Goal: Information Seeking & Learning: Learn about a topic

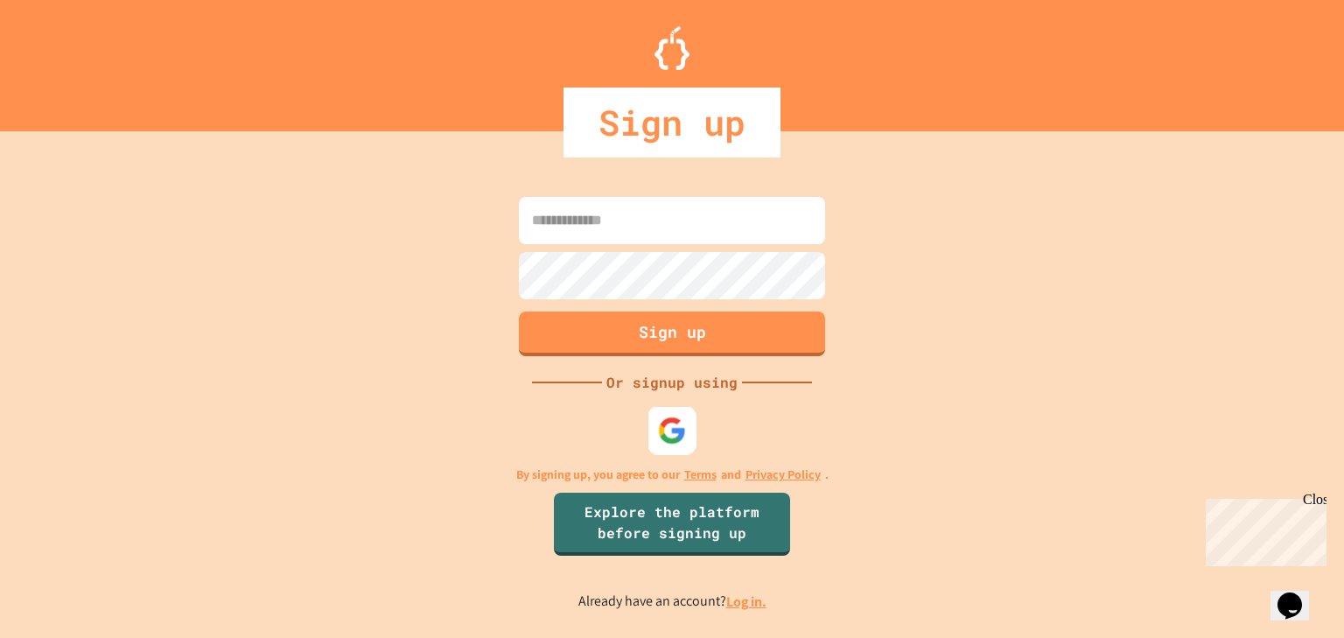
click at [679, 443] on img at bounding box center [672, 430] width 29 height 29
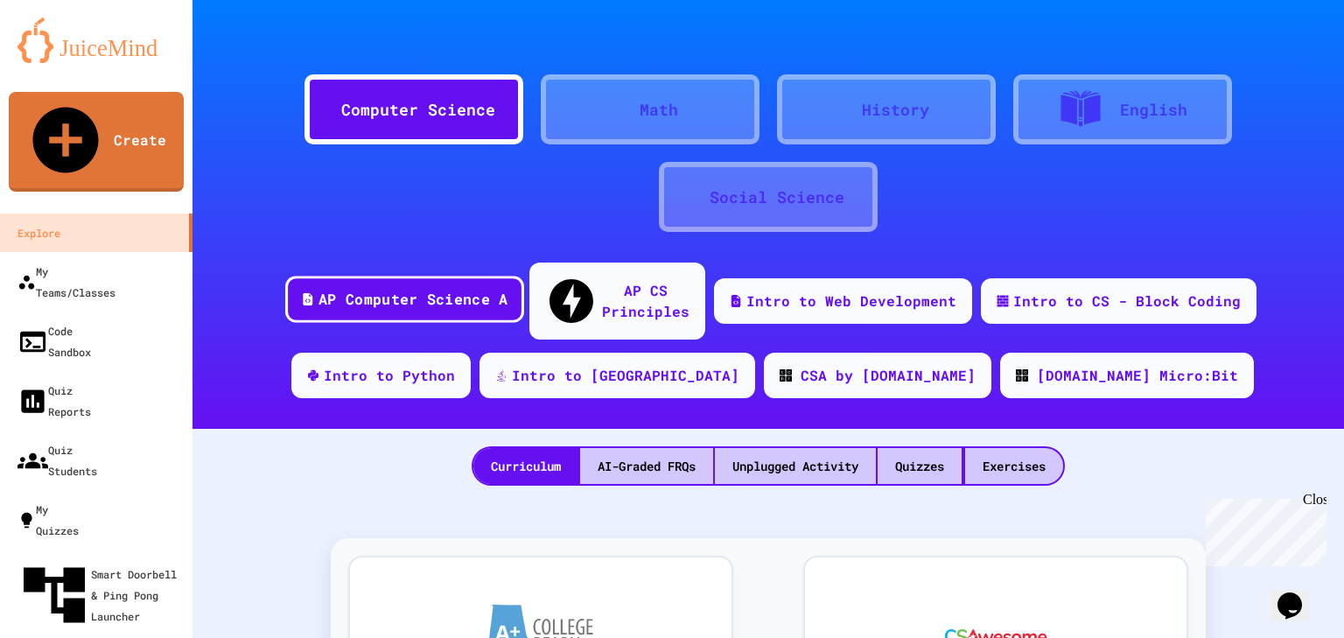
click at [465, 293] on div "AP Computer Science A" at bounding box center [413, 300] width 189 height 22
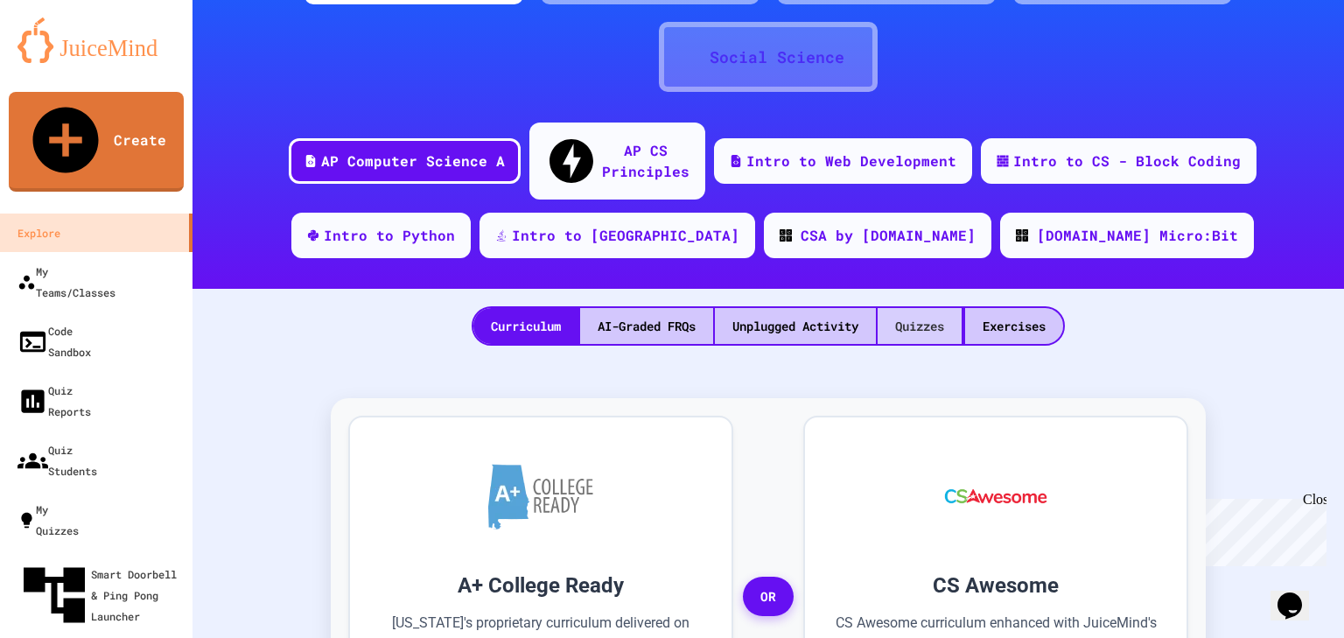
click at [896, 308] on div "Quizzes" at bounding box center [920, 326] width 84 height 36
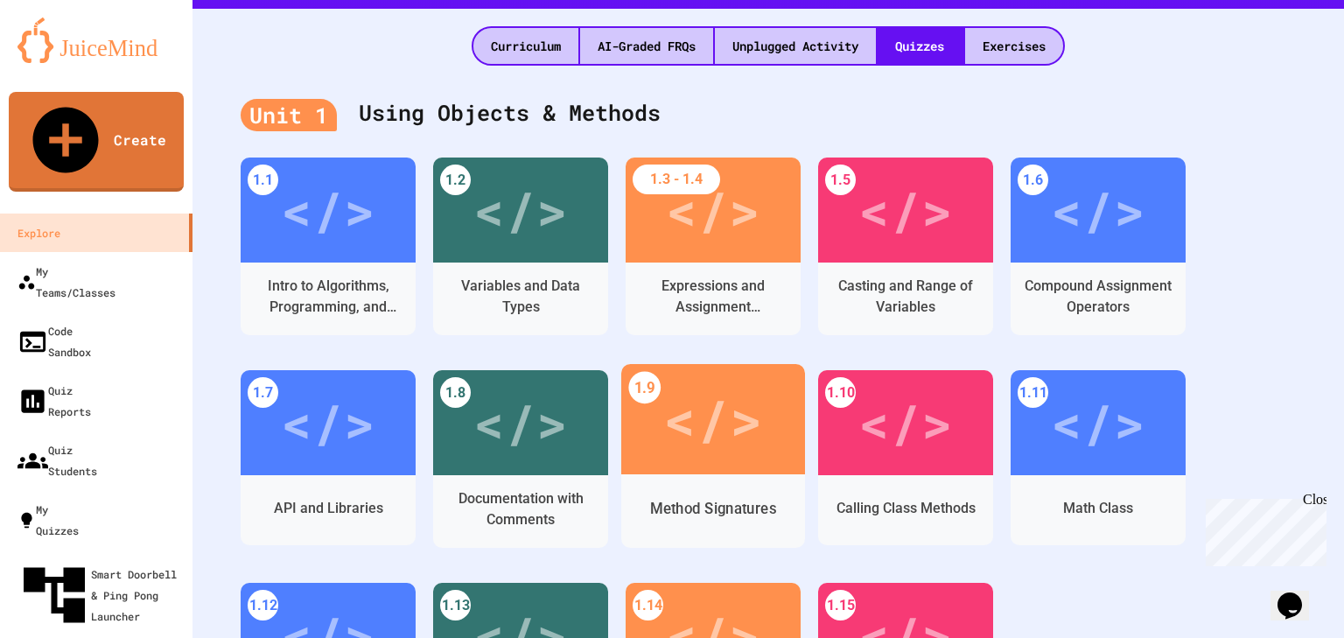
scroll to position [560, 0]
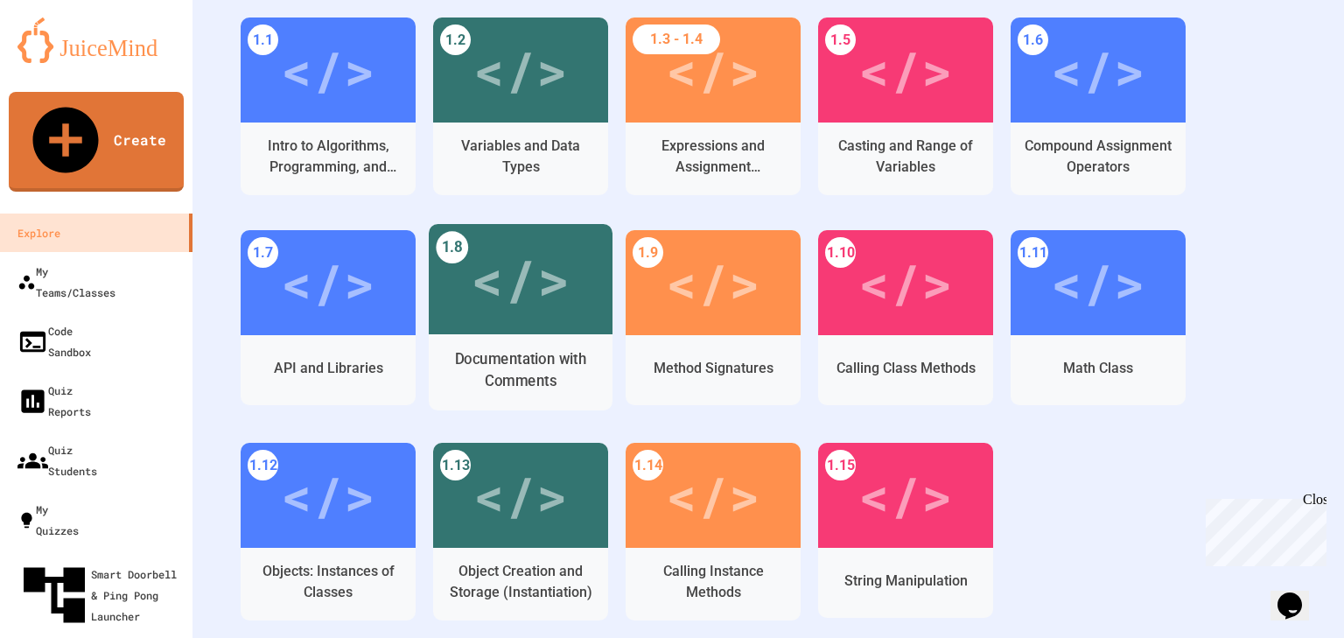
click at [550, 344] on div "Documentation with Comments" at bounding box center [521, 370] width 184 height 53
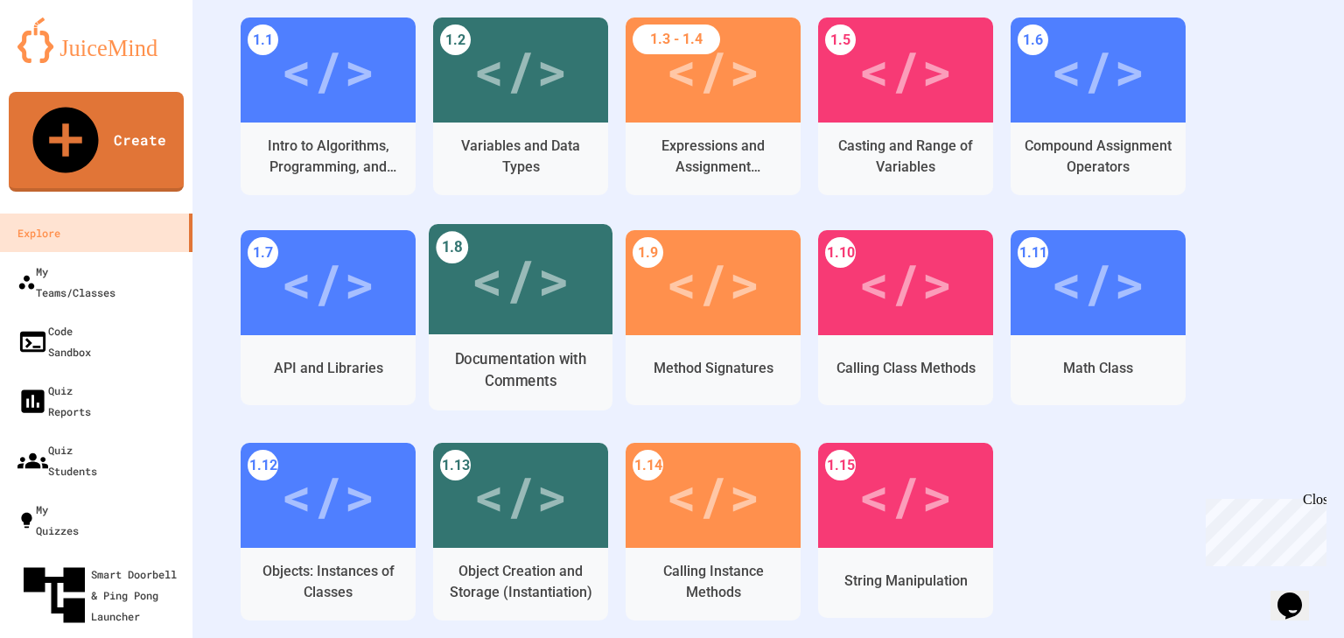
scroll to position [350, 0]
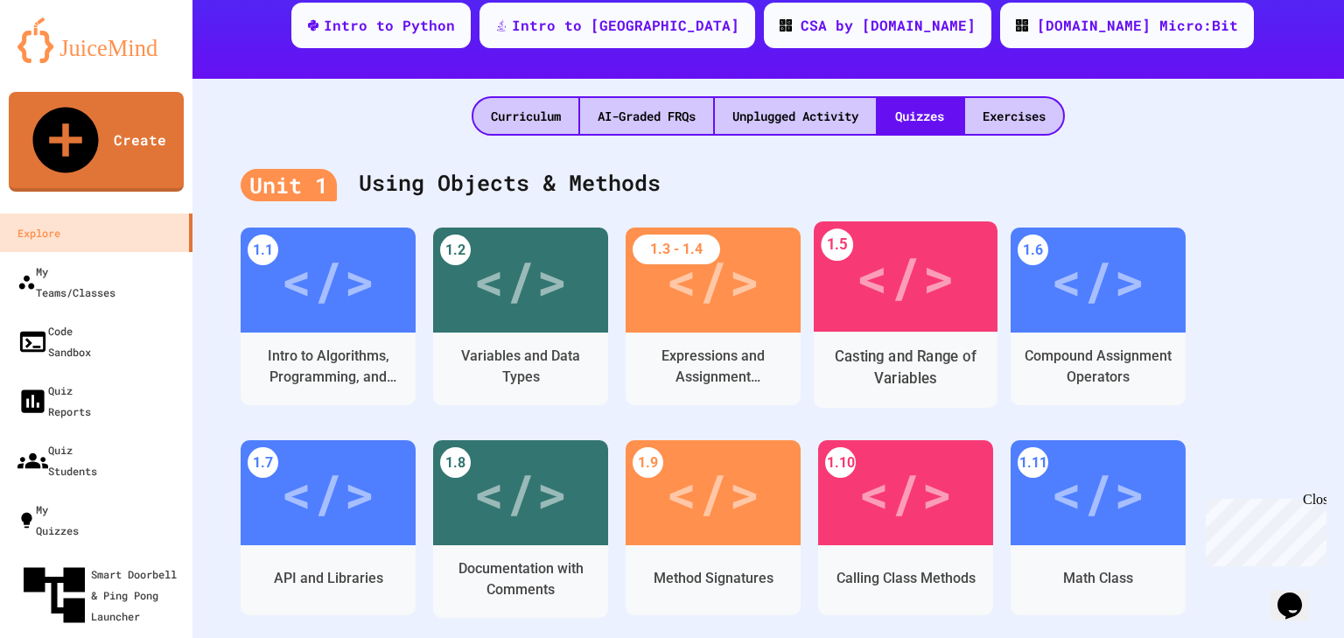
click at [892, 346] on div "Casting and Range of Variables" at bounding box center [906, 368] width 157 height 44
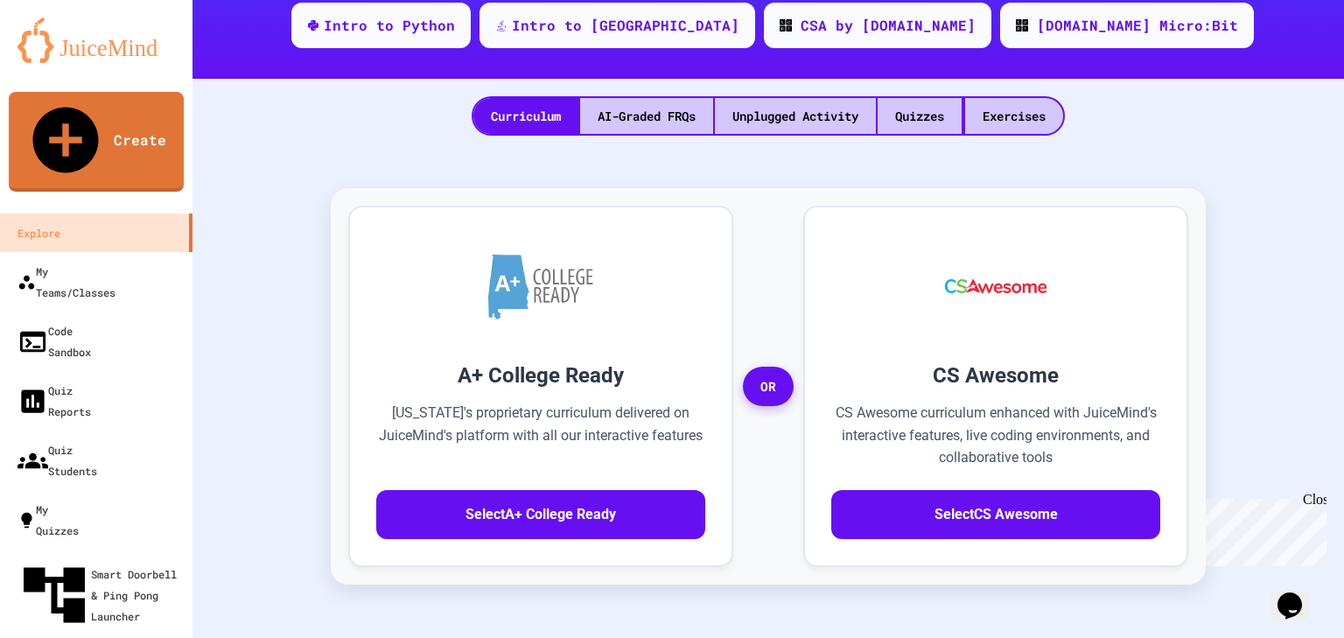
drag, startPoint x: 385, startPoint y: 480, endPoint x: 600, endPoint y: 371, distance: 240.3
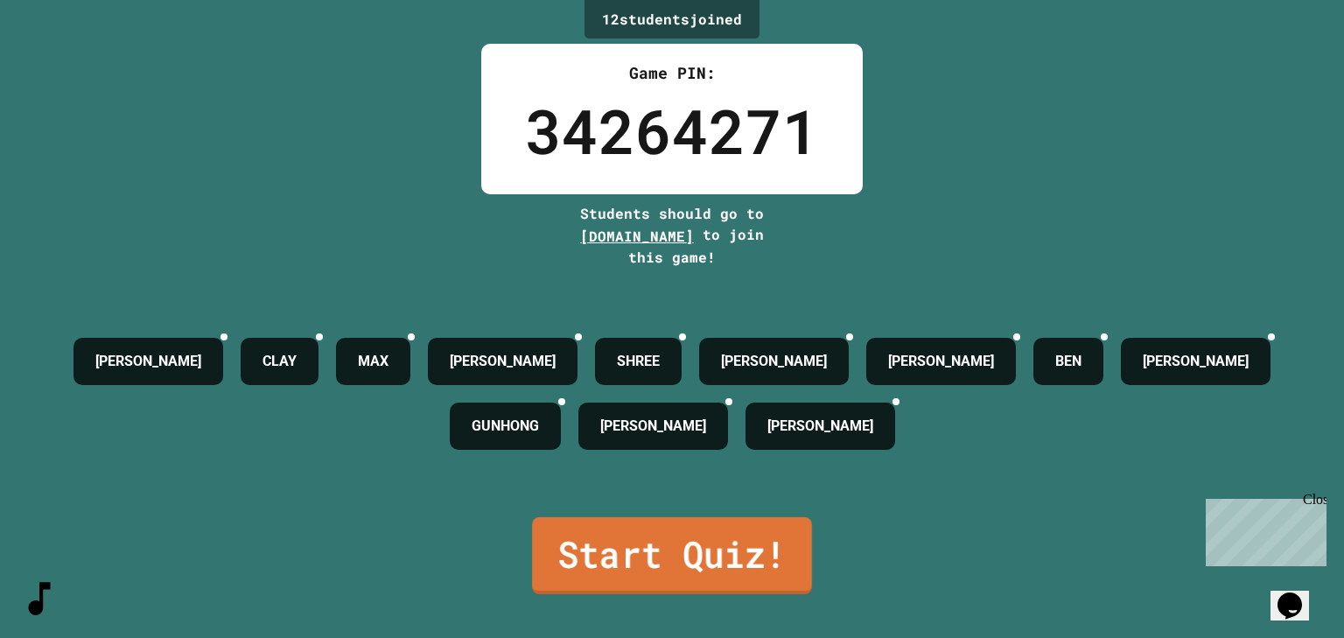
click at [592, 548] on link "Start Quiz!" at bounding box center [672, 555] width 280 height 77
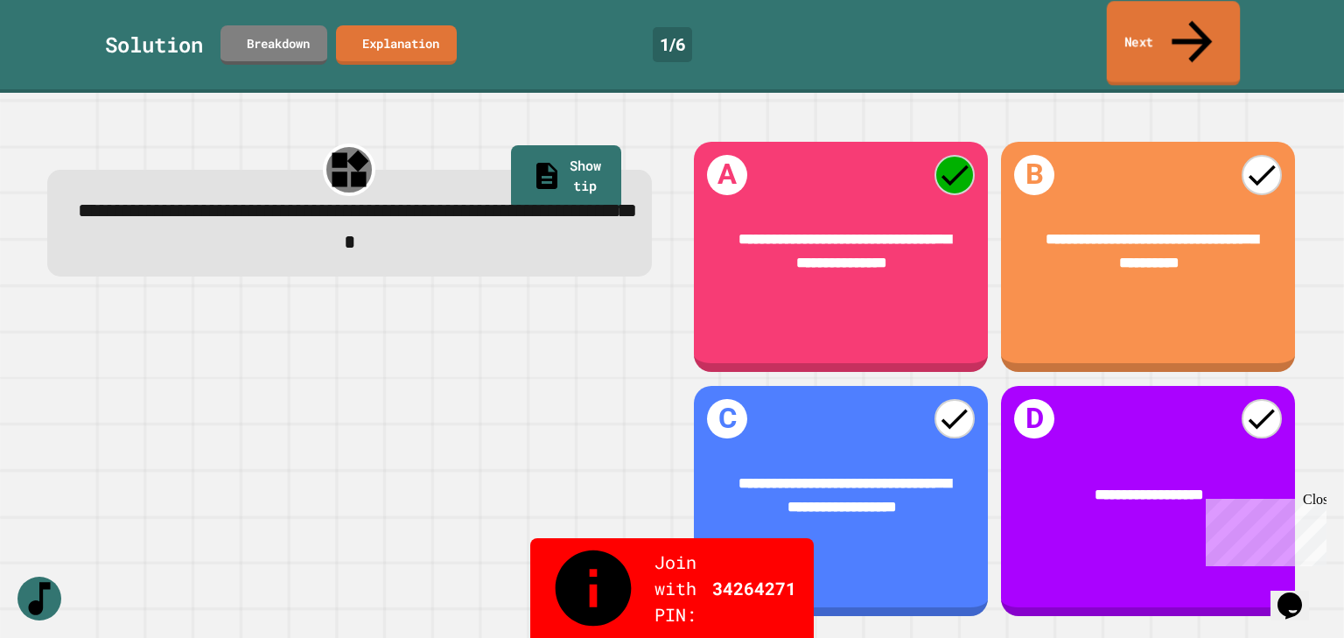
click at [1179, 34] on link "Next" at bounding box center [1174, 43] width 134 height 85
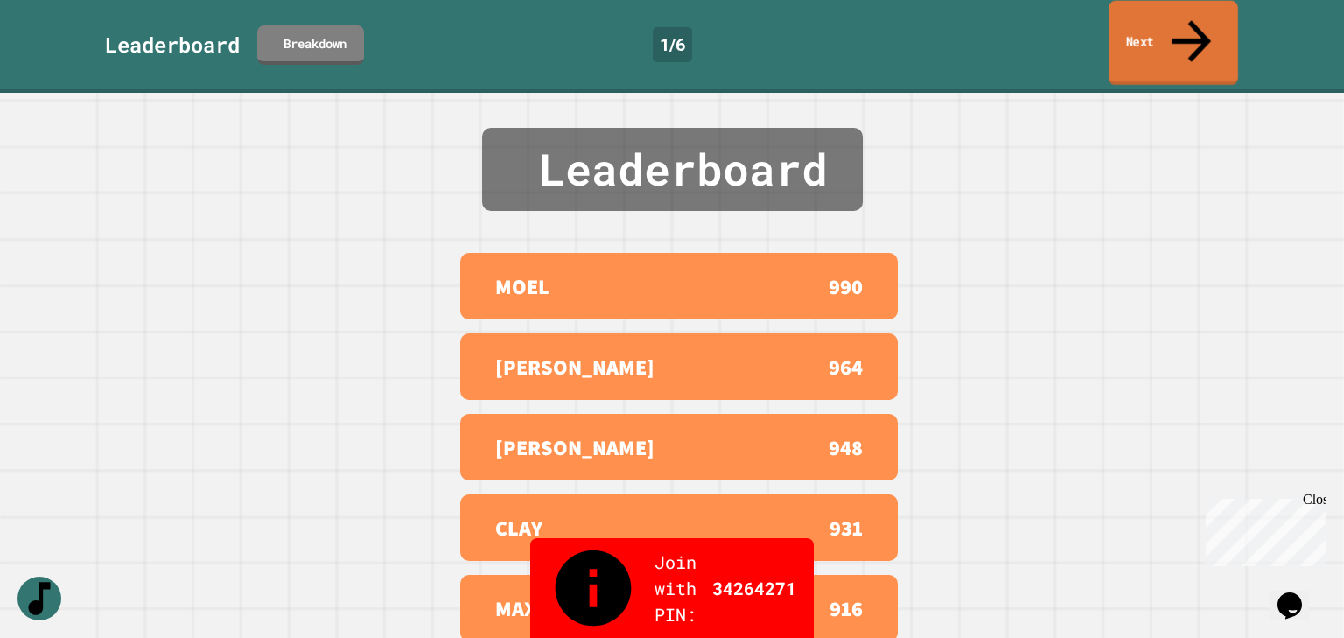
click at [1179, 34] on link "Next" at bounding box center [1174, 43] width 130 height 85
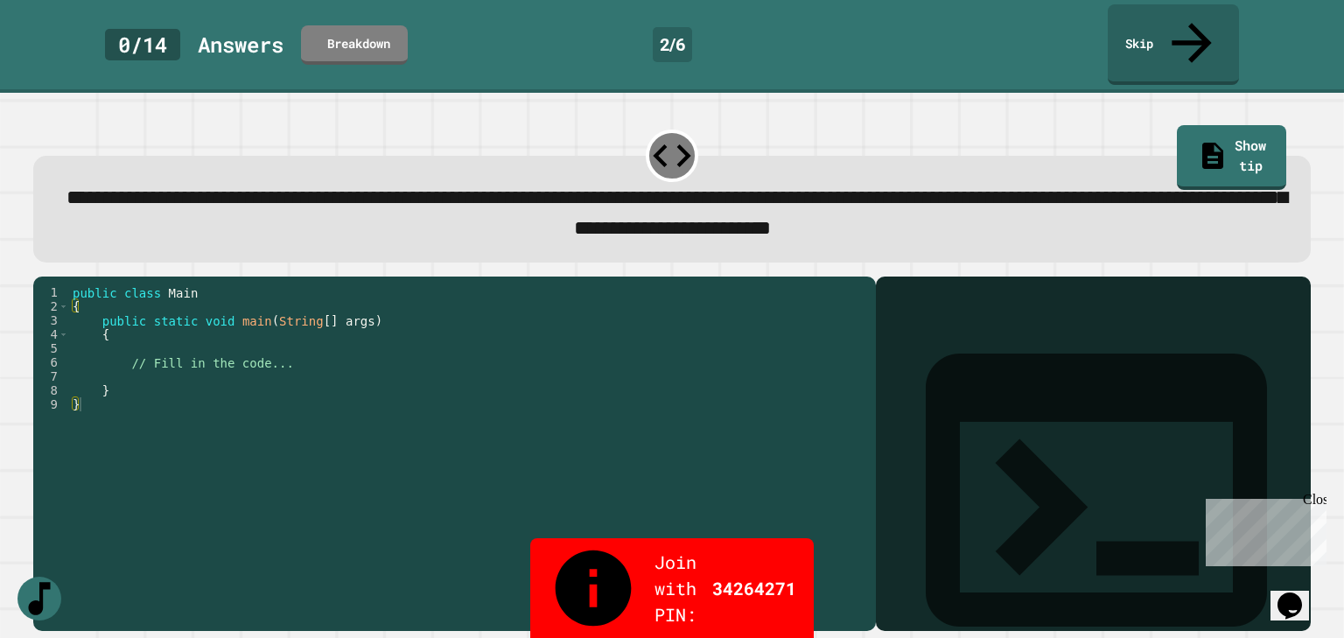
drag, startPoint x: 183, startPoint y: 316, endPoint x: 150, endPoint y: 323, distance: 34.0
click at [180, 317] on div "public class Main { public static void main ( String [ ] args ) { // Fill in th…" at bounding box center [468, 467] width 798 height 364
click at [128, 326] on div "public class Main { public static void main ( String [ ] args ) { // Fill in th…" at bounding box center [468, 467] width 798 height 364
type textarea "**********"
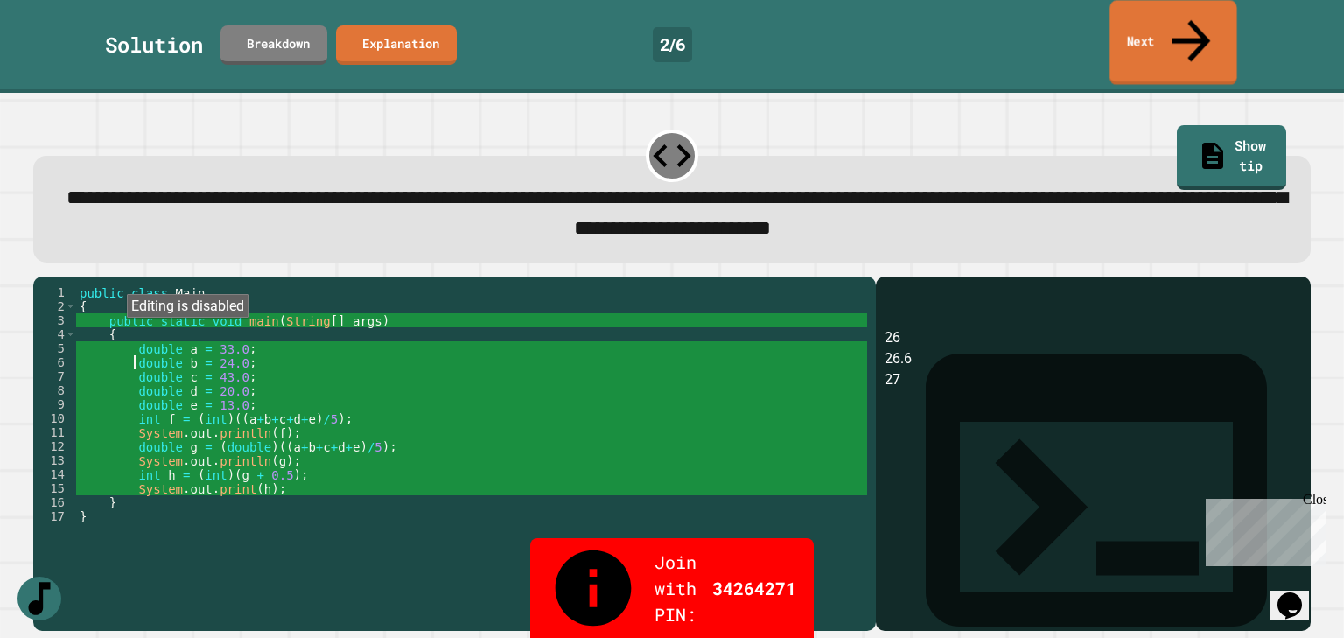
click at [1177, 27] on link "Next" at bounding box center [1173, 42] width 127 height 85
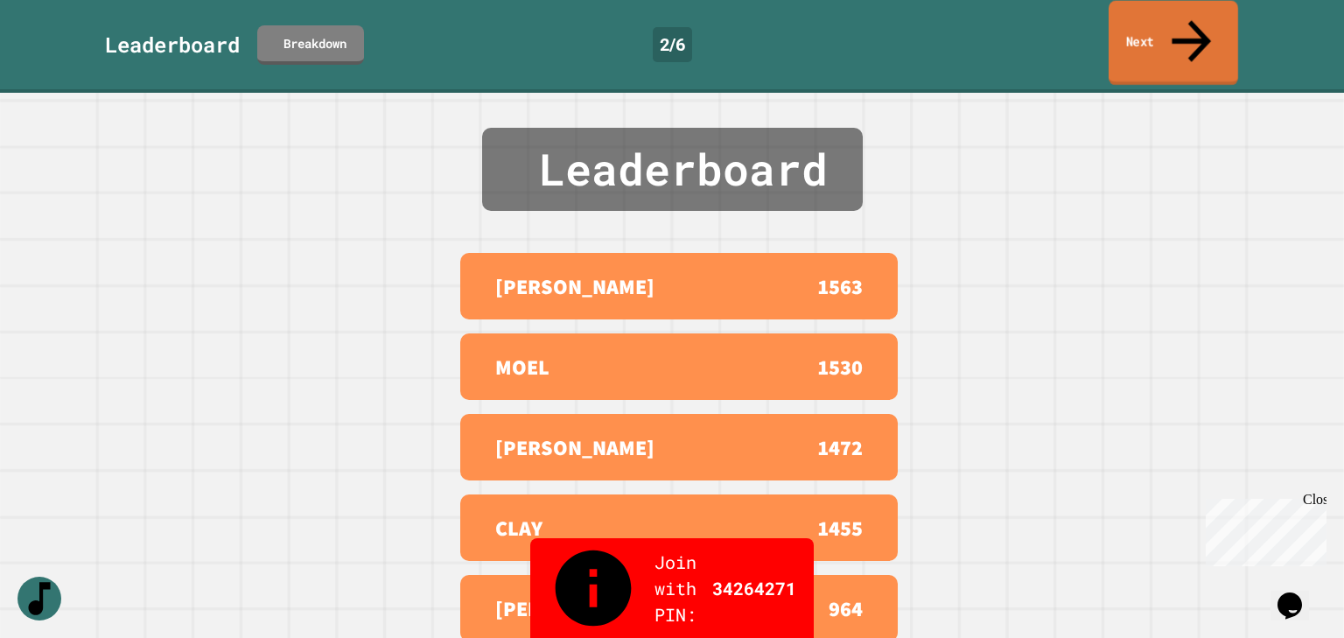
click at [1189, 11] on icon at bounding box center [1191, 41] width 59 height 62
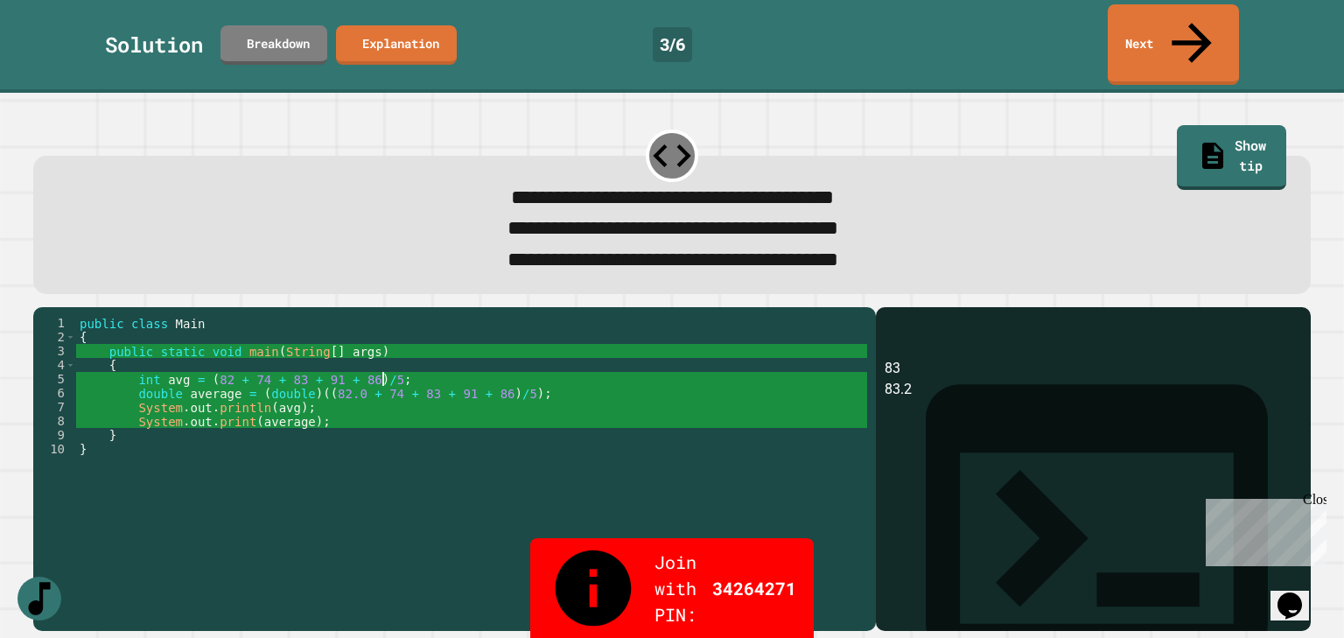
click at [508, 348] on div "public class Main { public static void main ( String [ ] args ) { int avg = ( 8…" at bounding box center [471, 484] width 791 height 336
click at [1187, 24] on icon at bounding box center [1190, 40] width 54 height 62
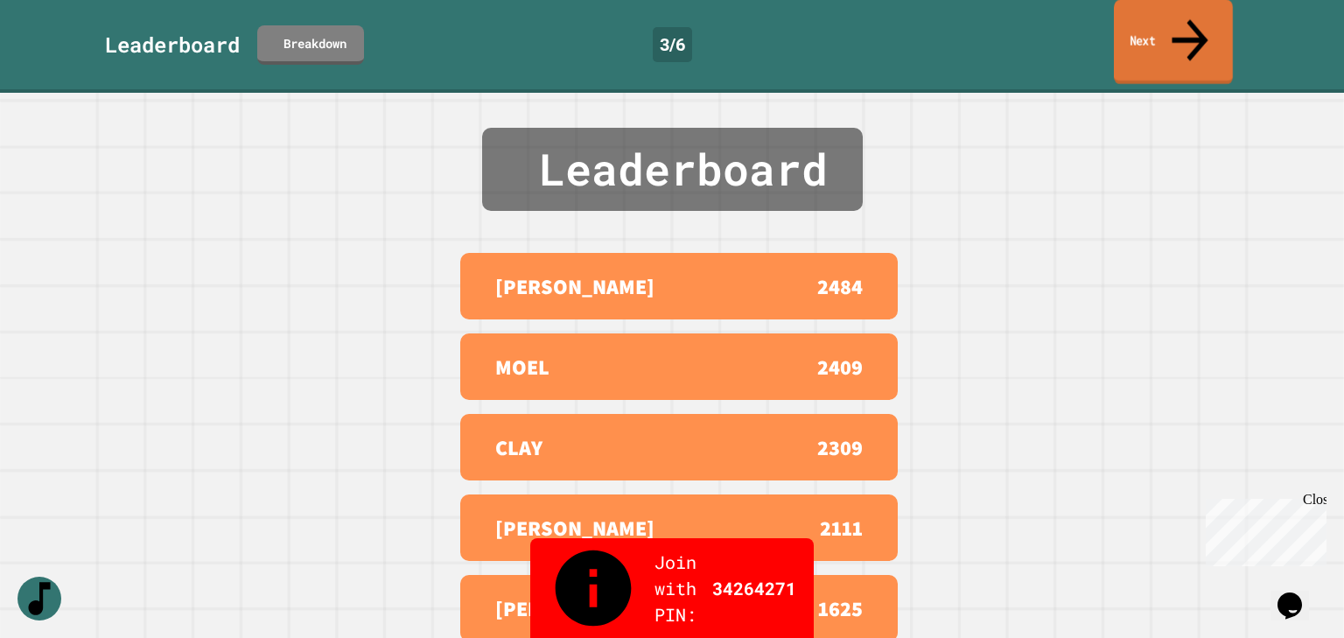
click at [1203, 10] on link "Next" at bounding box center [1173, 42] width 119 height 85
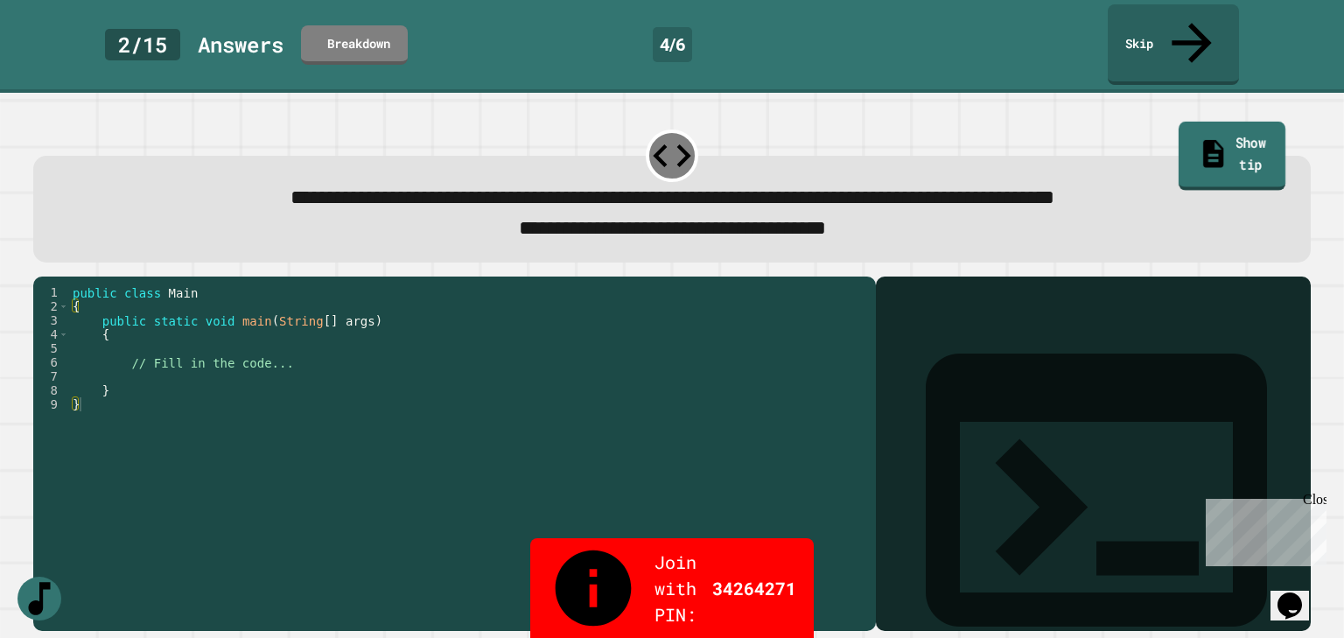
click at [1229, 122] on link "Show tip" at bounding box center [1231, 156] width 107 height 68
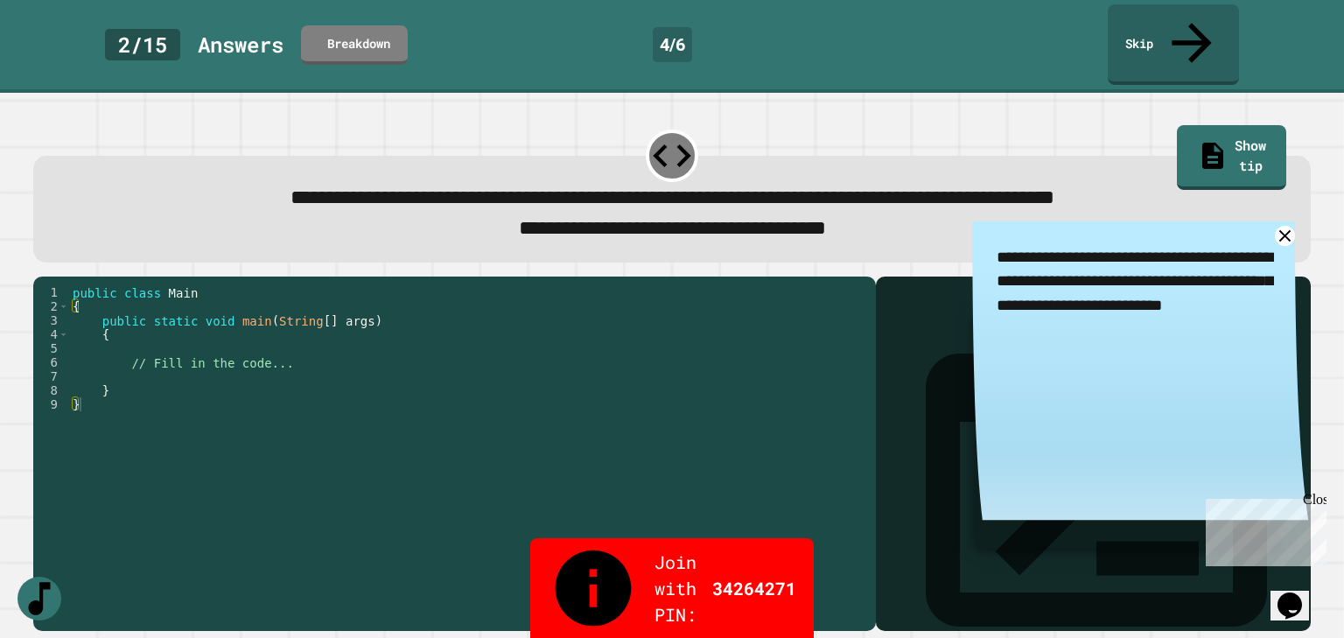
drag, startPoint x: 1203, startPoint y: 269, endPoint x: 973, endPoint y: 217, distance: 235.9
click at [973, 221] on textarea "**********" at bounding box center [1140, 281] width 336 height 121
click at [1273, 224] on link at bounding box center [1285, 236] width 25 height 25
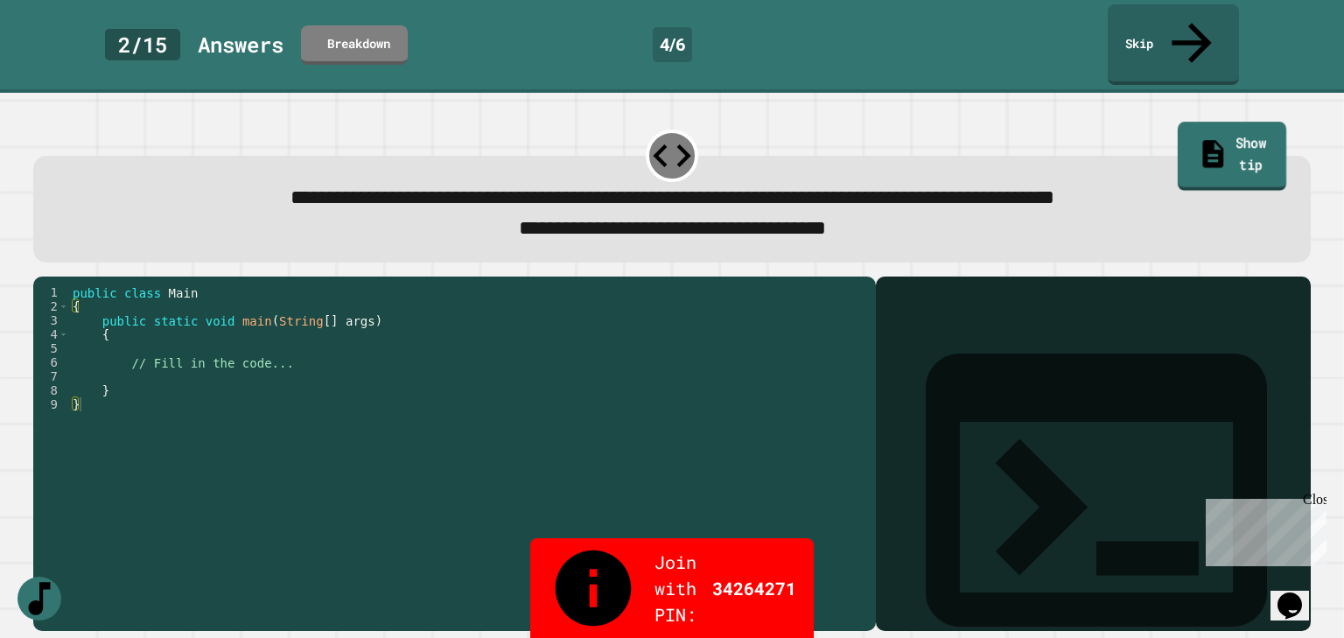
click at [1186, 122] on link "Show tip" at bounding box center [1231, 156] width 109 height 68
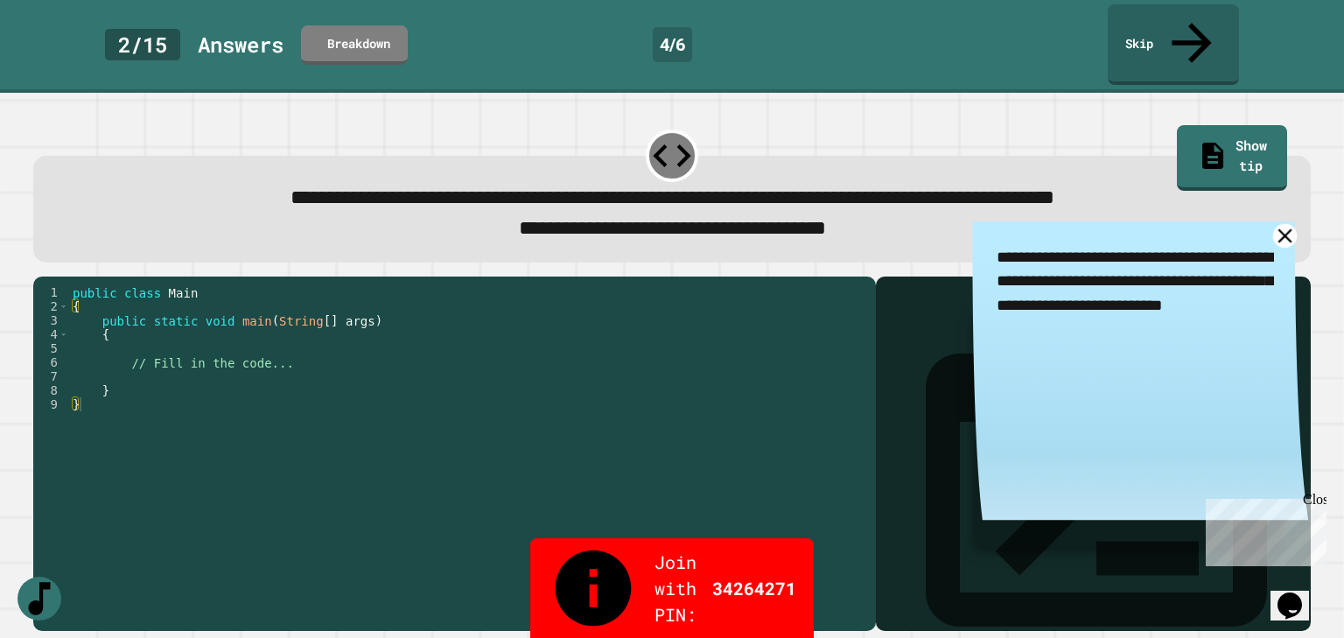
click at [1274, 224] on link at bounding box center [1285, 236] width 25 height 25
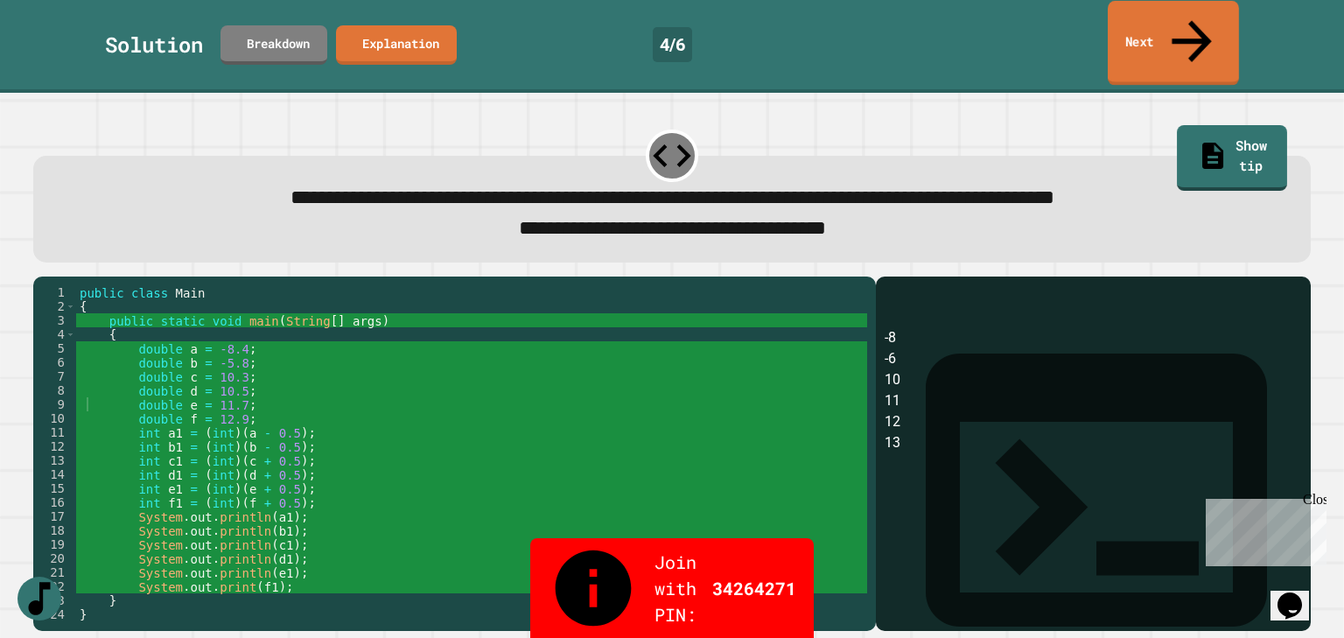
click at [1136, 39] on link "Next" at bounding box center [1173, 43] width 131 height 85
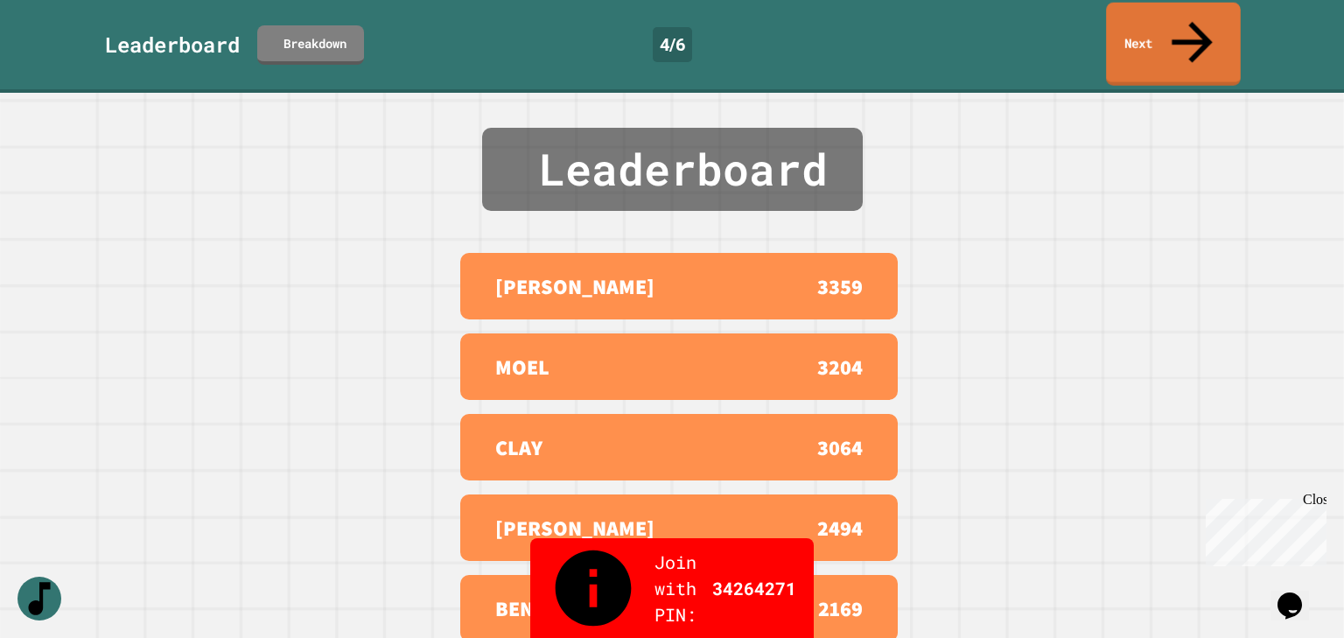
click at [1181, 23] on link "Next" at bounding box center [1173, 44] width 135 height 83
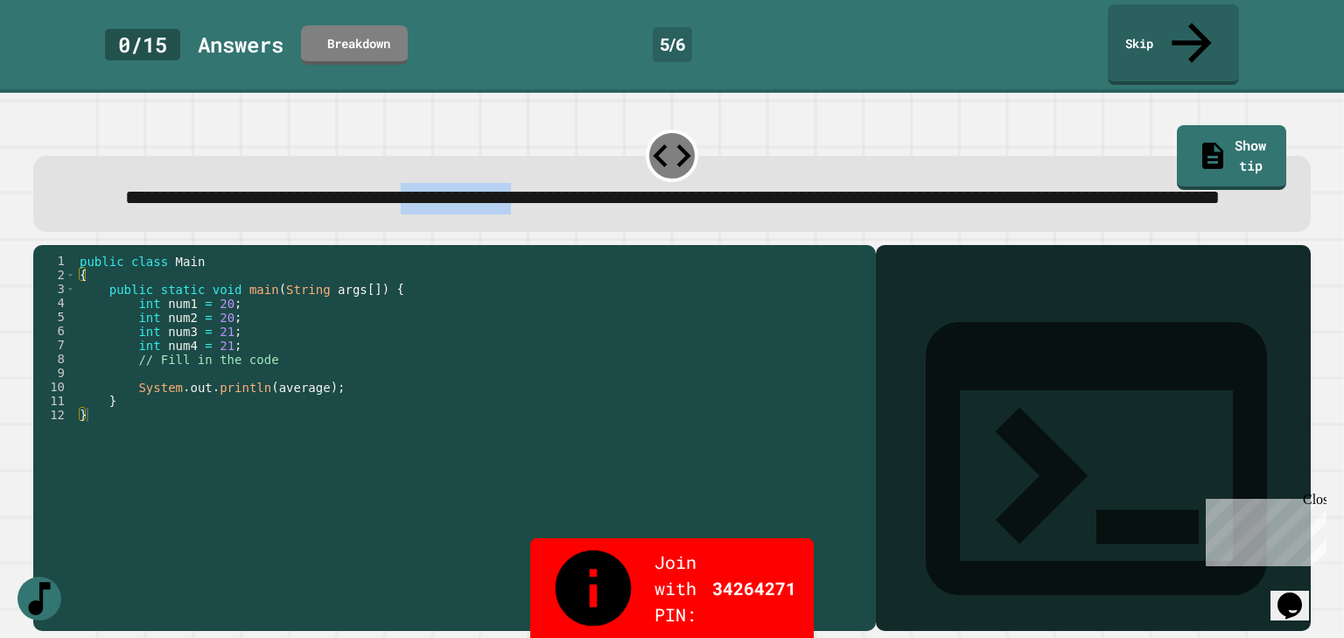
drag, startPoint x: 488, startPoint y: 174, endPoint x: 661, endPoint y: 174, distance: 172.4
click at [661, 183] on div "**********" at bounding box center [672, 199] width 1223 height 32
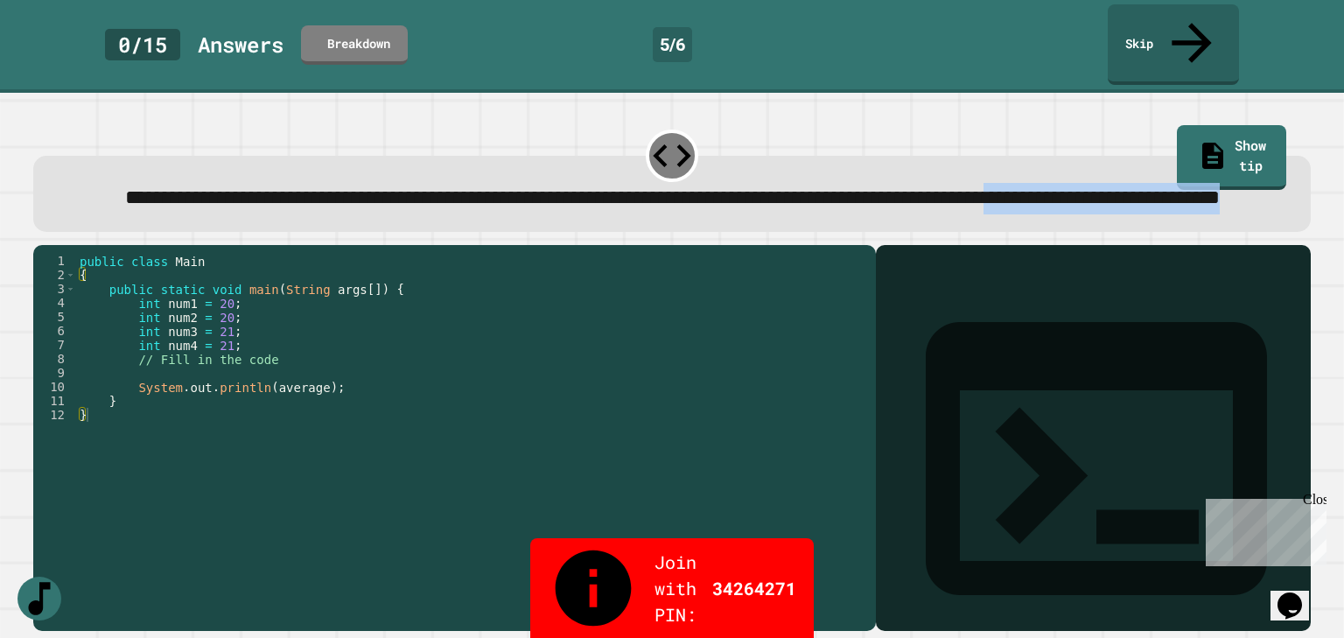
drag, startPoint x: 927, startPoint y: 183, endPoint x: 532, endPoint y: 186, distance: 394.7
click at [532, 186] on div "**********" at bounding box center [672, 199] width 1223 height 32
click at [532, 187] on span "**********" at bounding box center [672, 197] width 1095 height 20
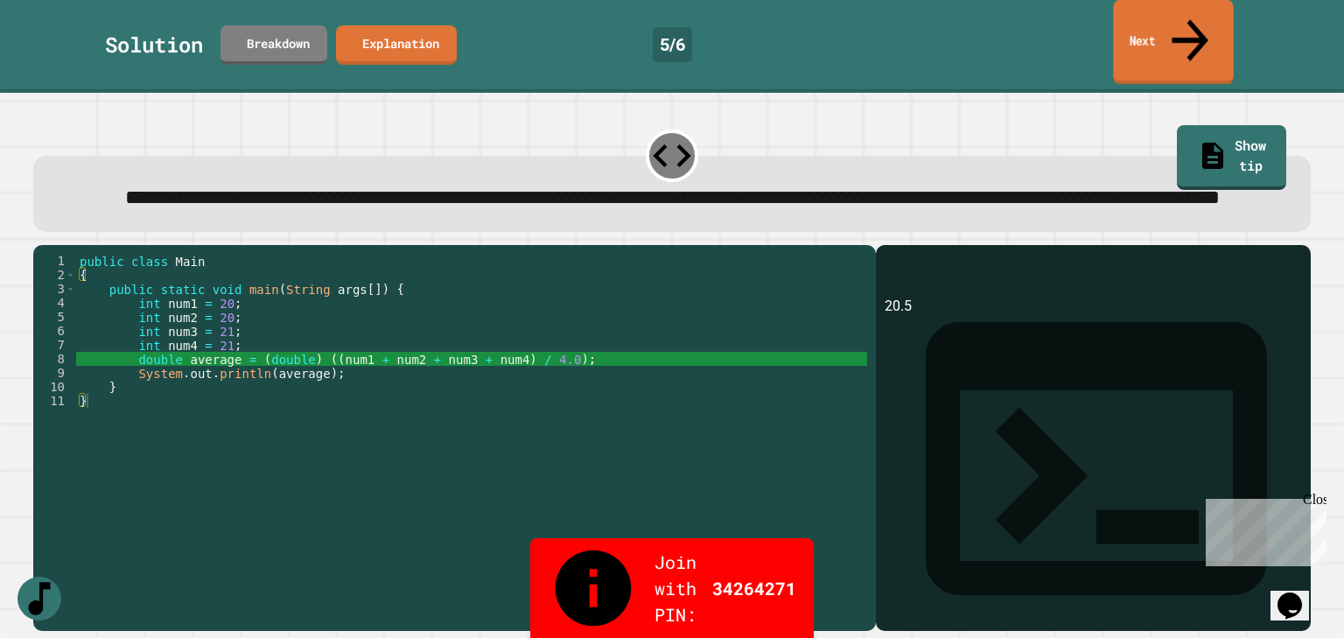
click at [1183, 24] on link "Next" at bounding box center [1173, 42] width 120 height 85
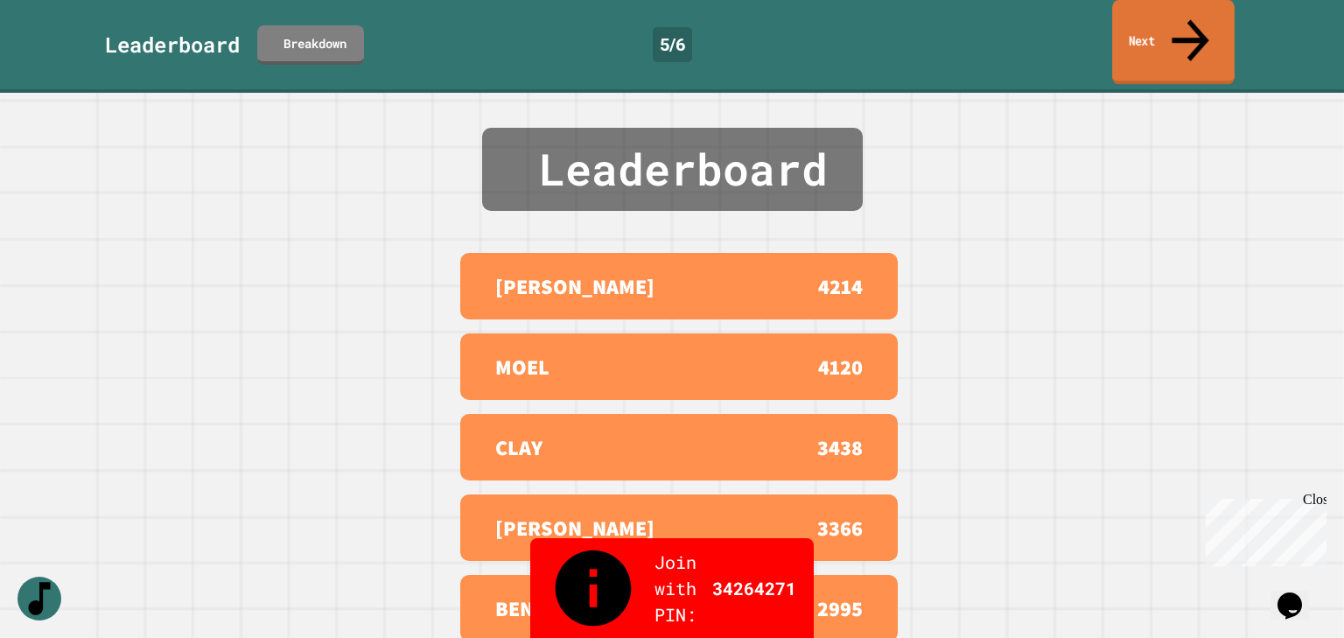
click at [1203, 21] on link "Next" at bounding box center [1173, 42] width 123 height 85
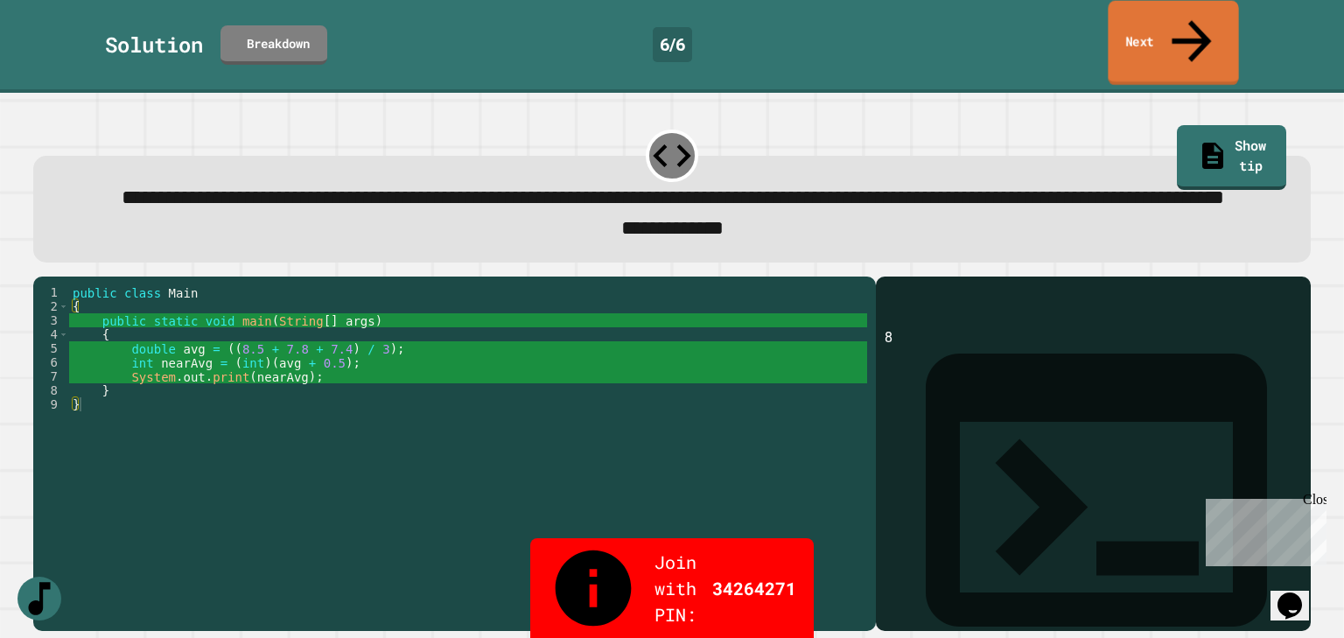
click at [1200, 18] on icon at bounding box center [1192, 41] width 60 height 62
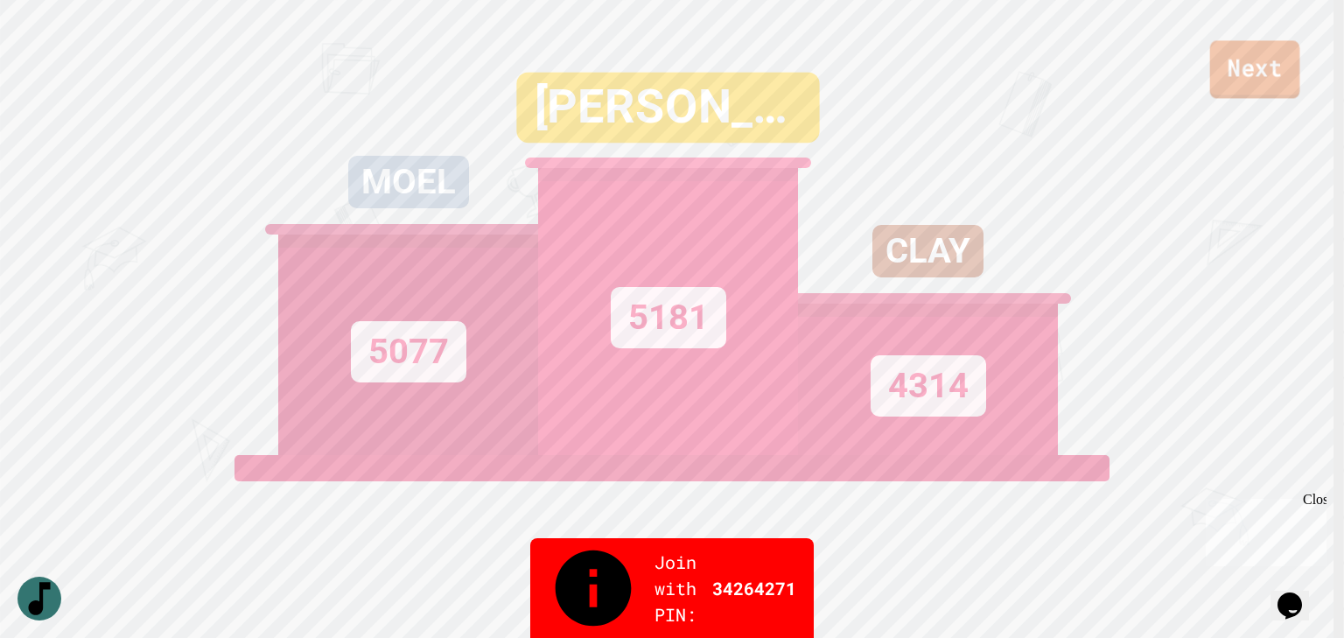
click at [1258, 77] on link "Next" at bounding box center [1255, 69] width 90 height 58
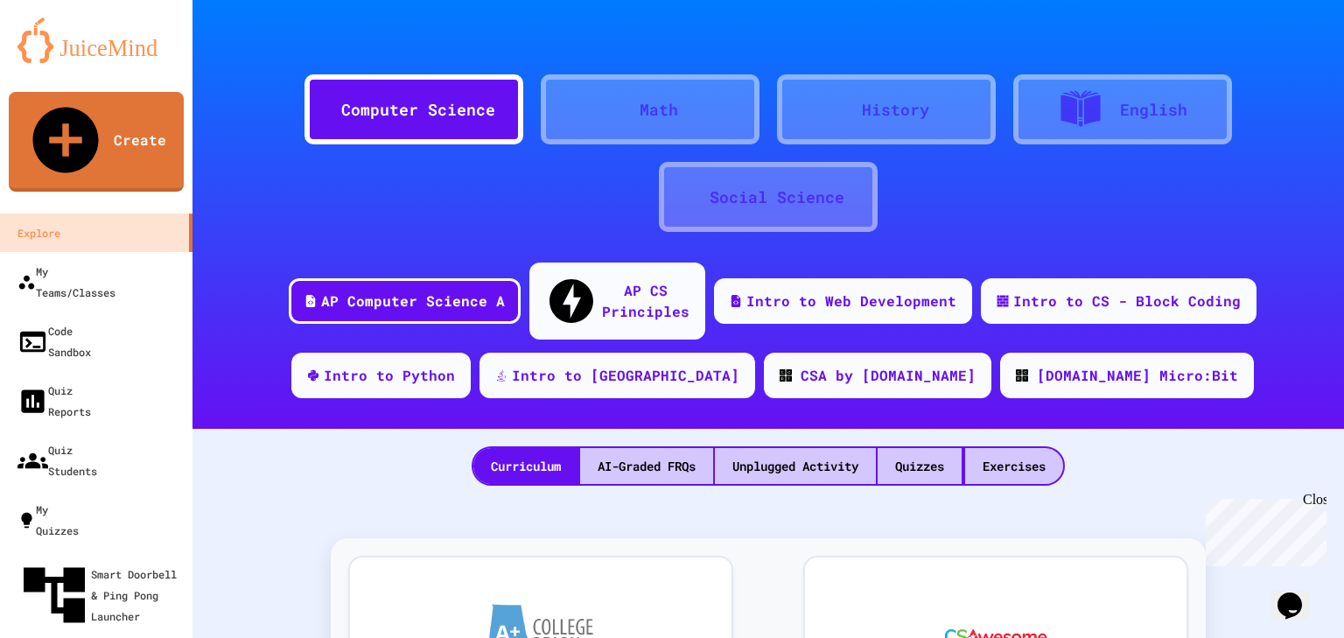
scroll to position [210, 0]
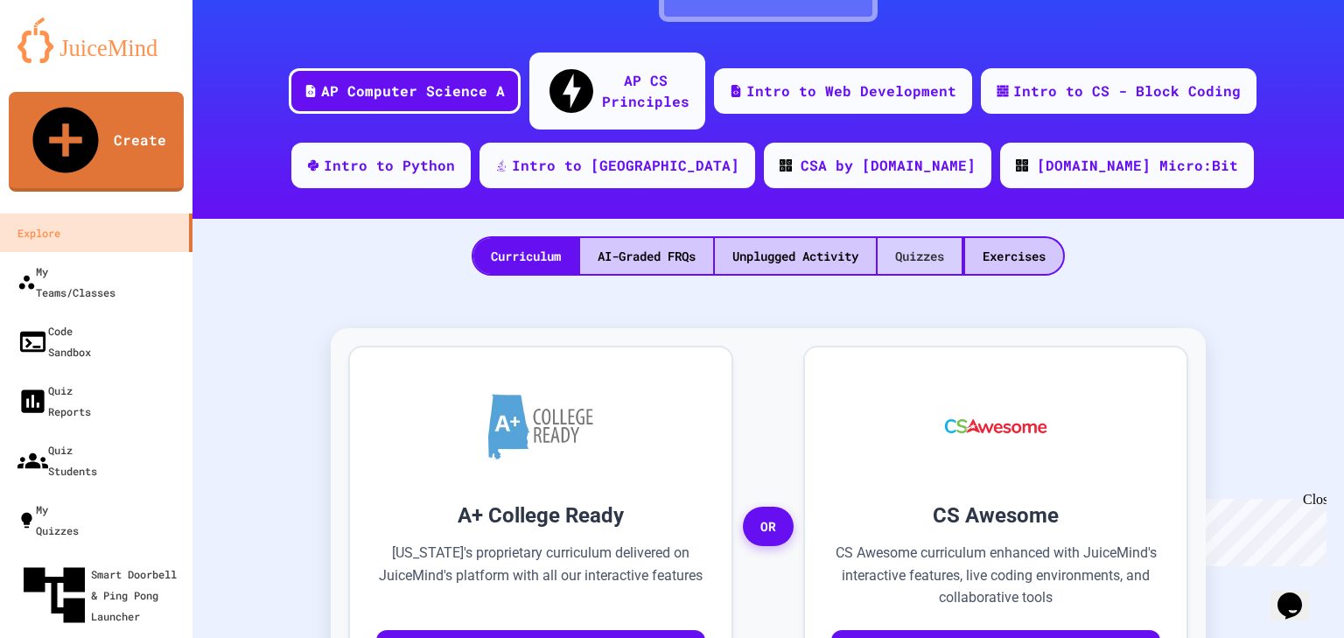
click at [914, 238] on div "Quizzes" at bounding box center [920, 256] width 84 height 36
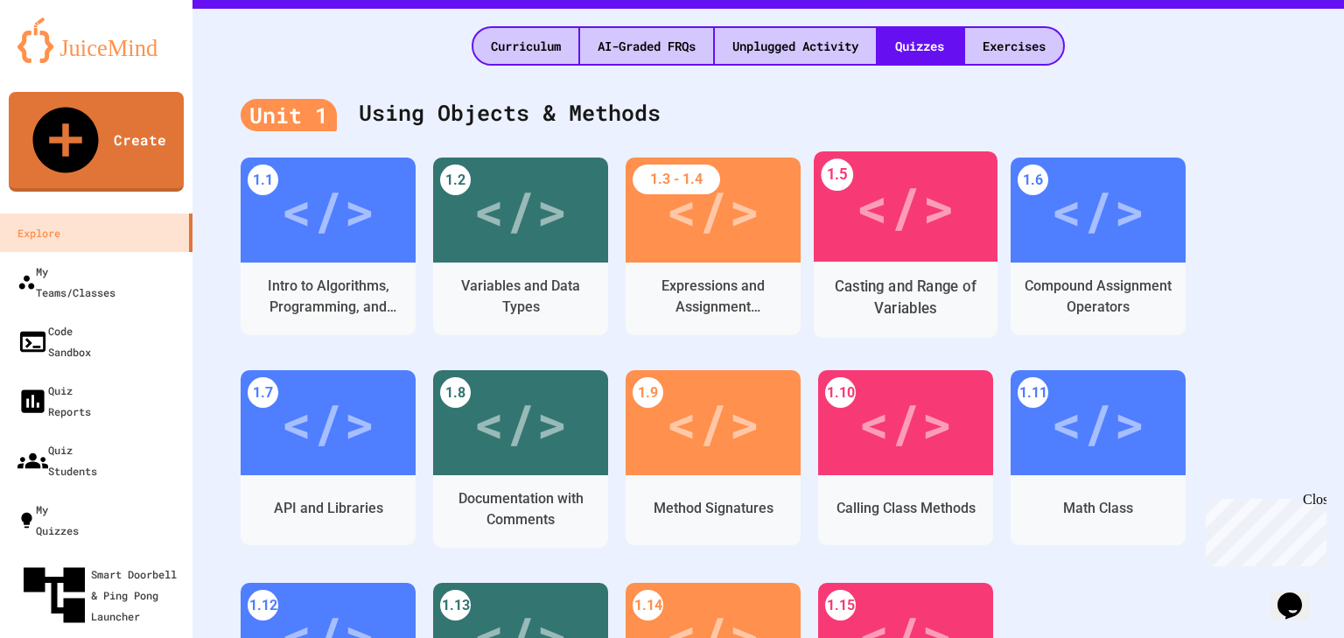
scroll to position [560, 0]
